Goal: Information Seeking & Learning: Learn about a topic

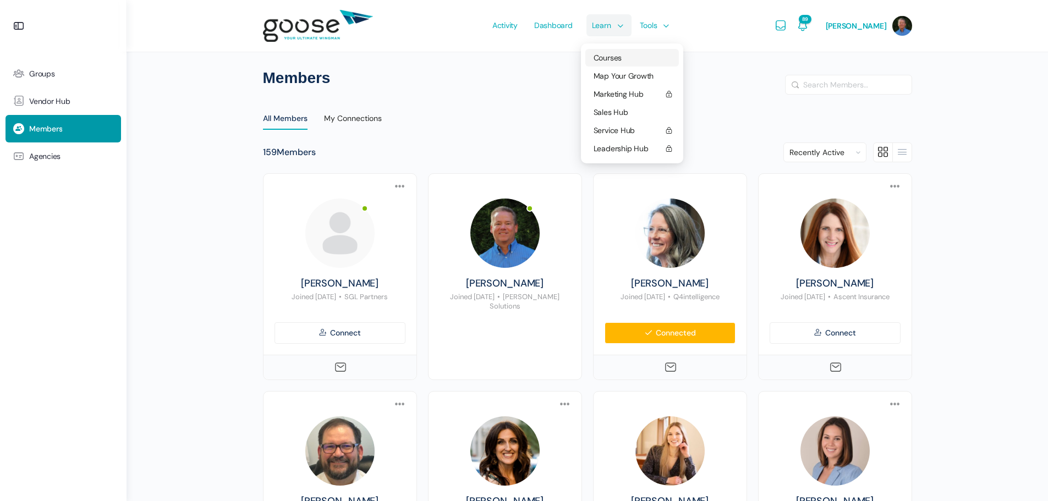
click at [614, 53] on span "Courses" at bounding box center [607, 58] width 28 height 10
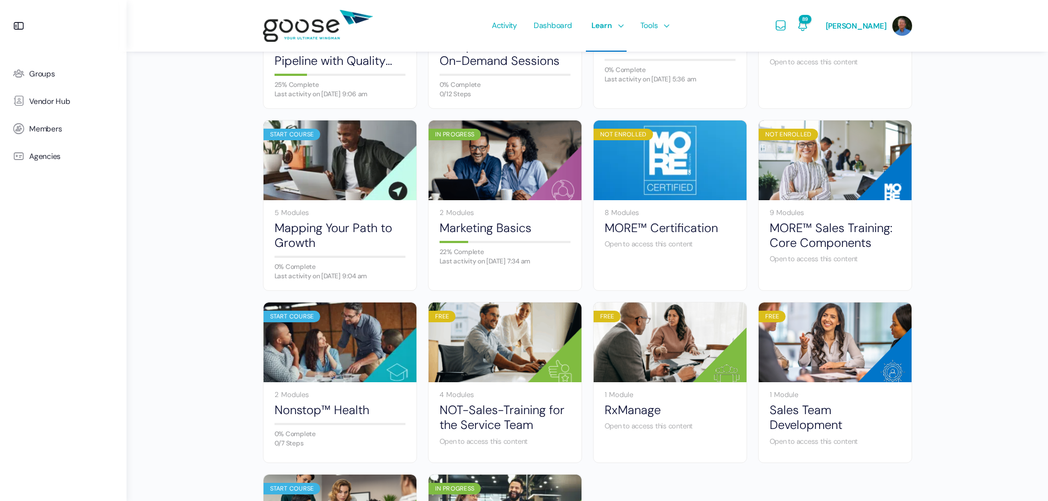
scroll to position [440, 0]
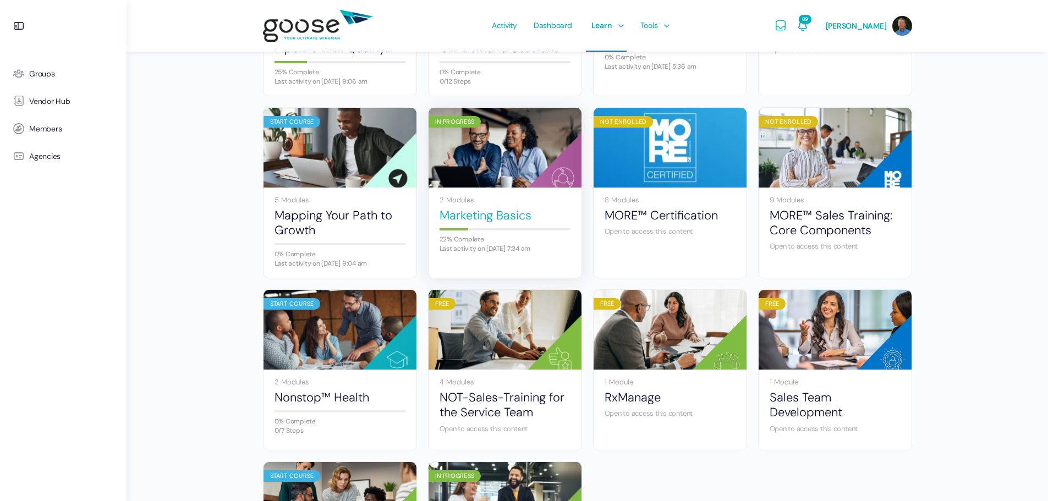
click at [473, 214] on link "Marketing Basics" at bounding box center [504, 215] width 131 height 15
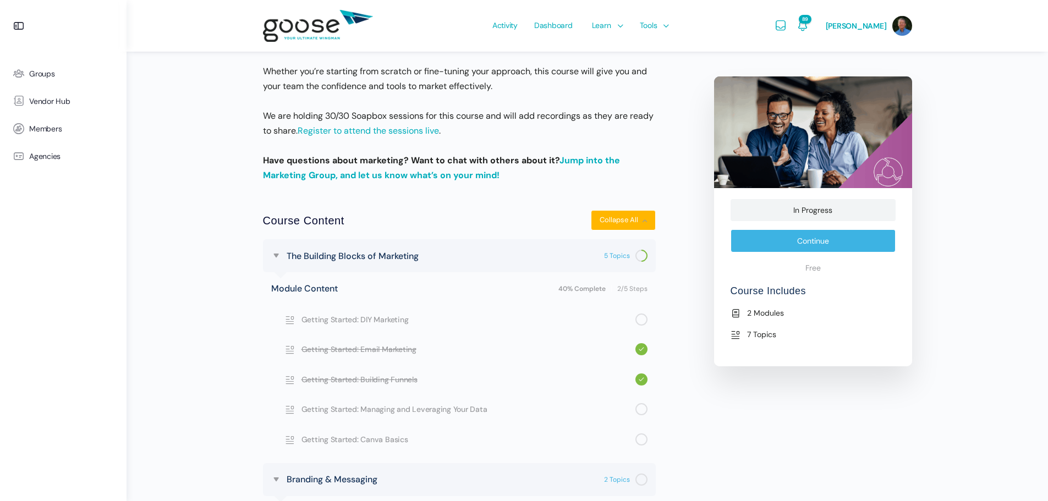
scroll to position [440, 0]
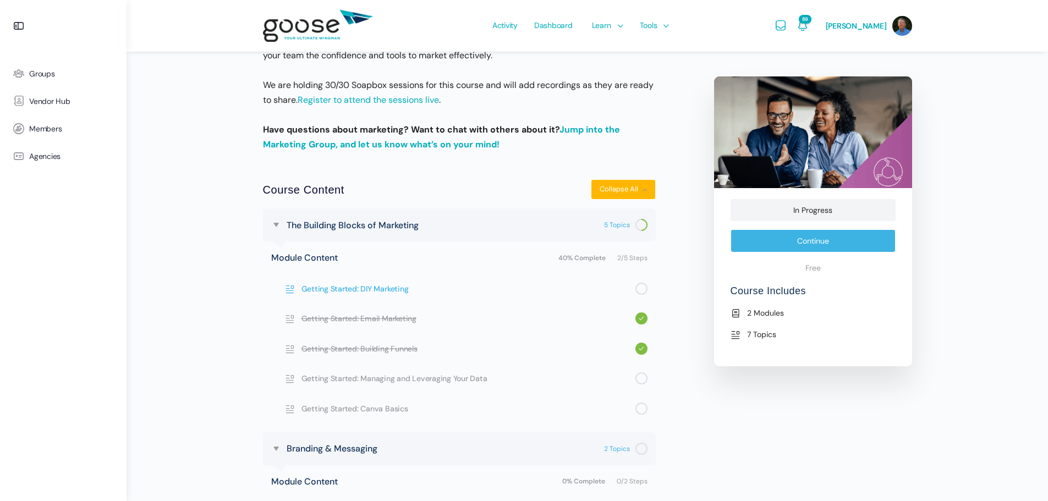
click at [401, 289] on span "Getting Started: DIY Marketing" at bounding box center [468, 289] width 334 height 12
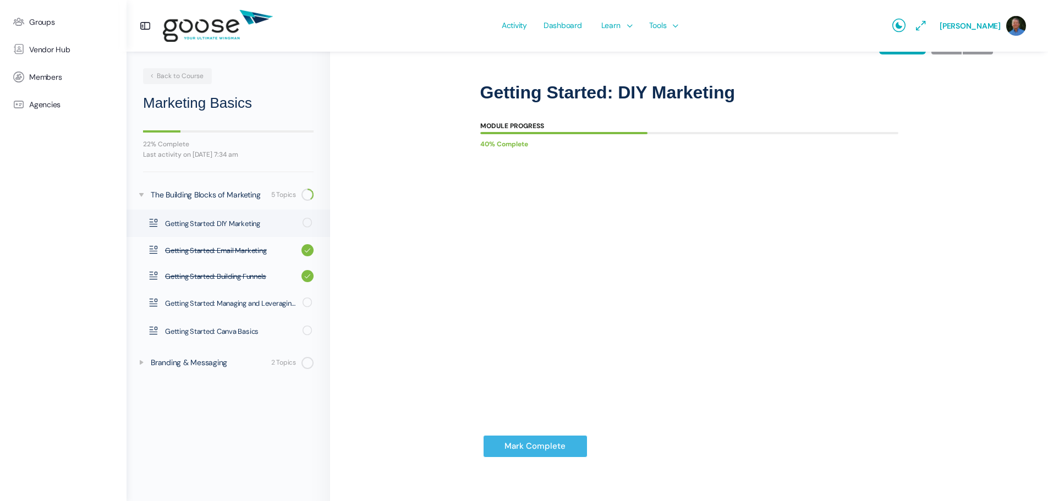
scroll to position [68, 0]
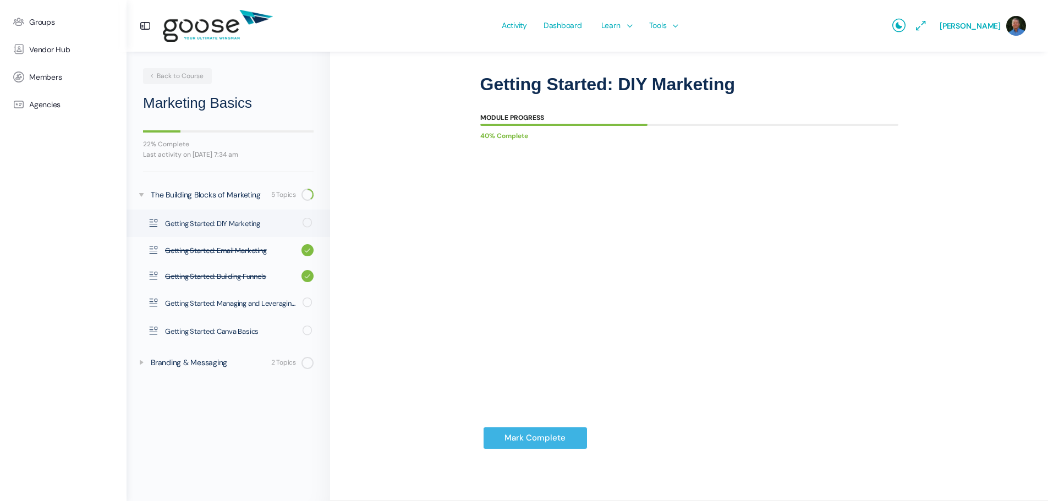
click at [743, 431] on div "Mark Complete" at bounding box center [689, 446] width 418 height 63
click at [1033, 111] on div "Marketing Basics The Building Blocks of Marketing Getting Started: DIY Marketin…" at bounding box center [689, 242] width 718 height 517
click at [858, 96] on div at bounding box center [689, 96] width 418 height 3
click at [982, 107] on div "Marketing Basics The Building Blocks of Marketing Getting Started: DIY Marketin…" at bounding box center [689, 240] width 608 height 478
click at [969, 158] on div "Marketing Basics The Building Blocks of Marketing Getting Started: DIY Marketin…" at bounding box center [689, 240] width 608 height 478
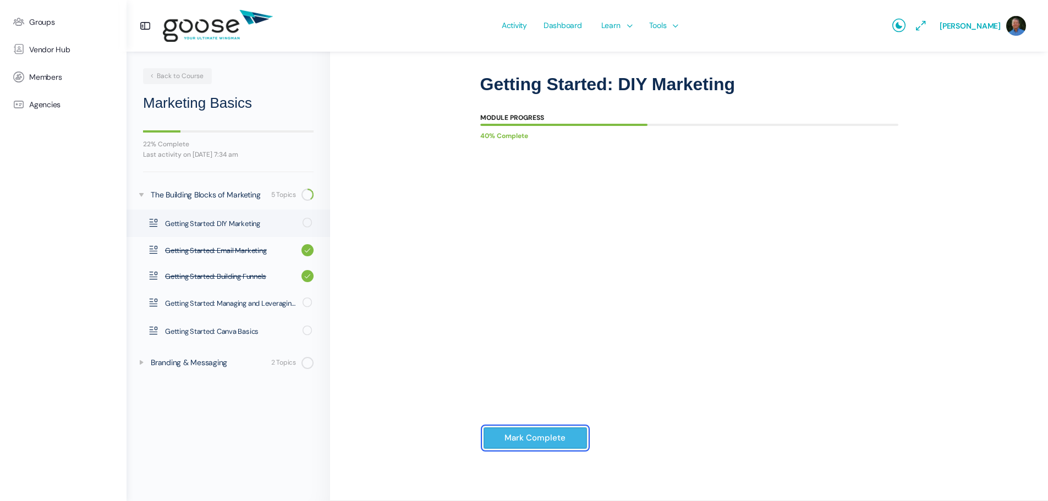
click at [538, 437] on input "Mark Complete" at bounding box center [535, 438] width 104 height 23
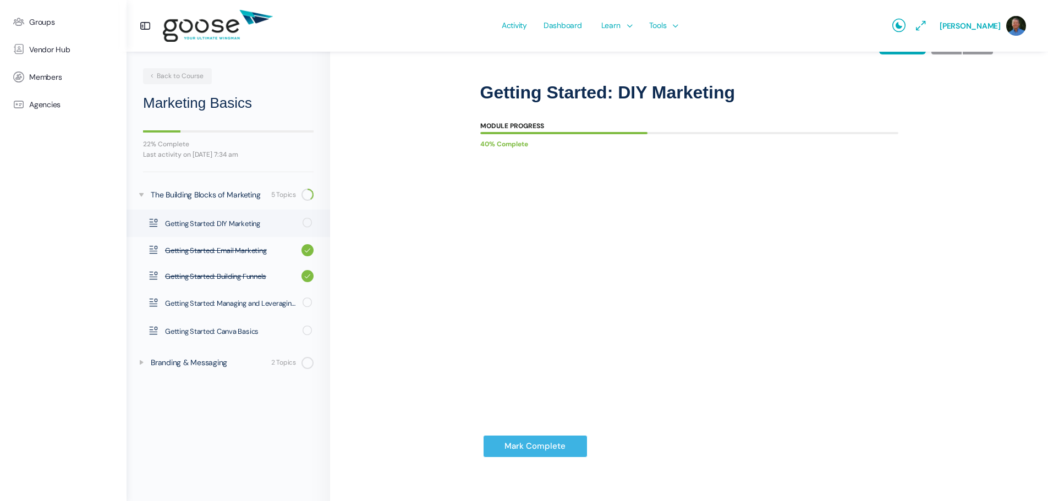
scroll to position [68, 0]
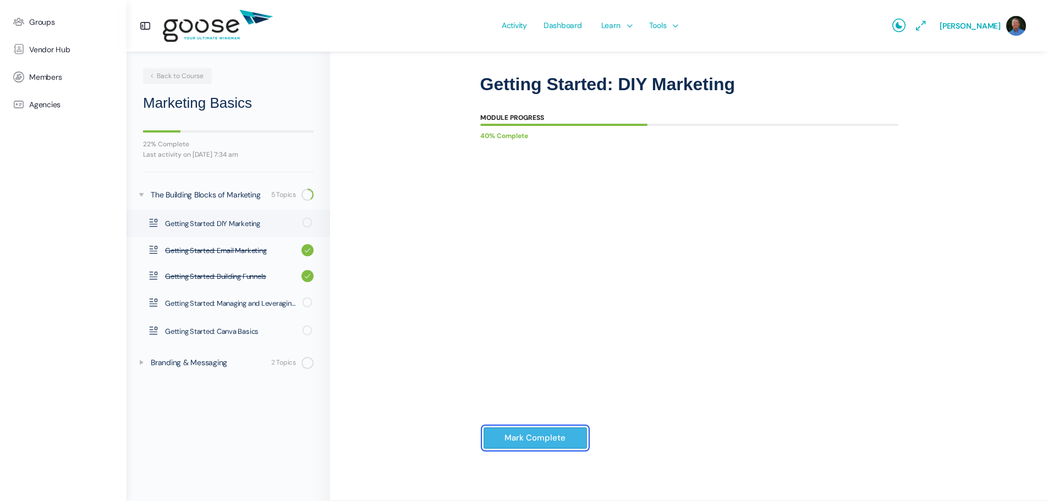
click at [515, 439] on input "Mark Complete" at bounding box center [535, 438] width 104 height 23
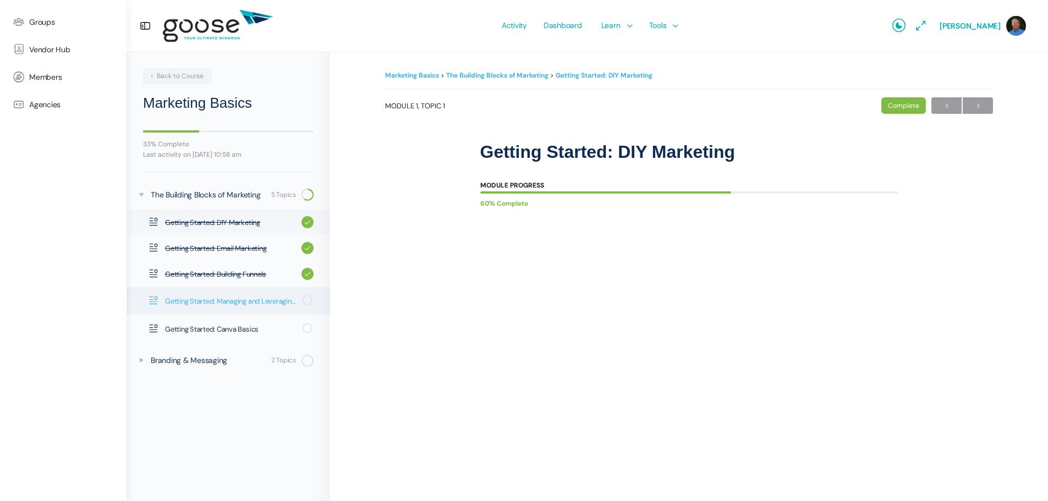
click at [271, 303] on span "Getting Started: Managing and Leveraging Your Data" at bounding box center [230, 301] width 130 height 11
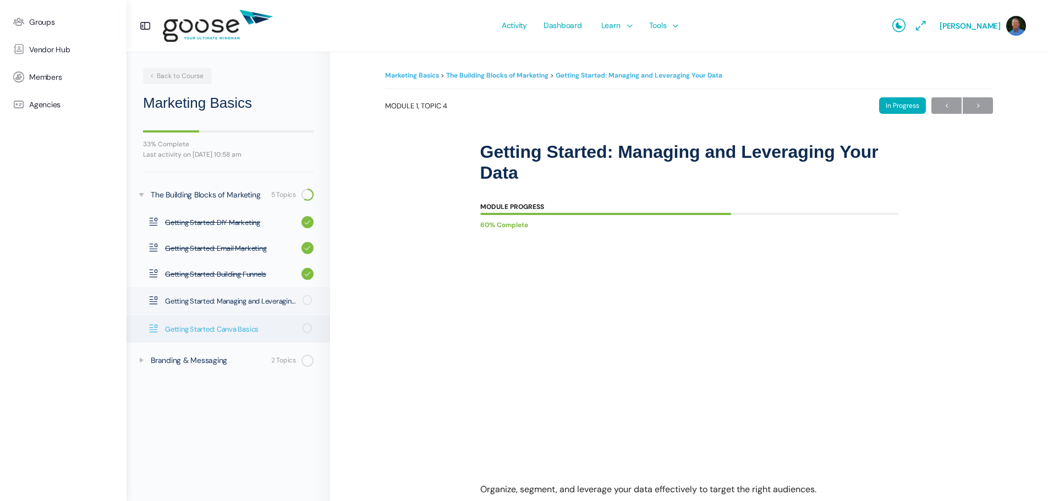
click at [254, 329] on span "Getting Started: Canva Basics" at bounding box center [230, 329] width 130 height 11
